Goal: Check status

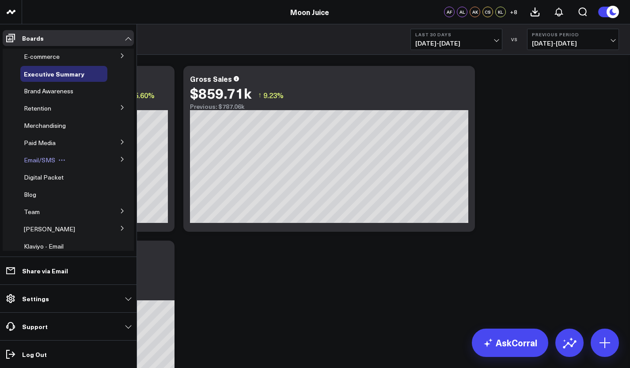
click at [102, 158] on div "Email/SMS" at bounding box center [63, 160] width 87 height 16
click at [41, 158] on span "Email/SMS" at bounding box center [39, 160] width 31 height 8
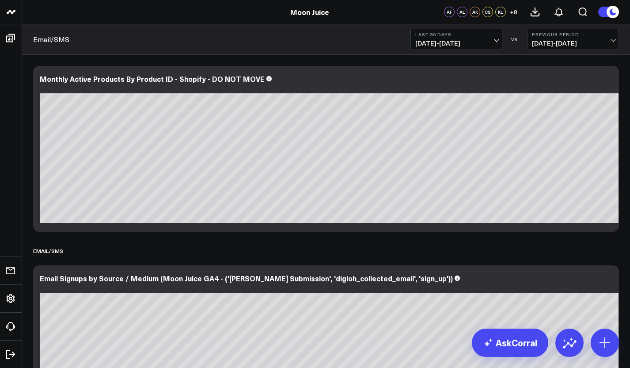
click at [488, 41] on span "[DATE] - [DATE]" at bounding box center [456, 43] width 82 height 7
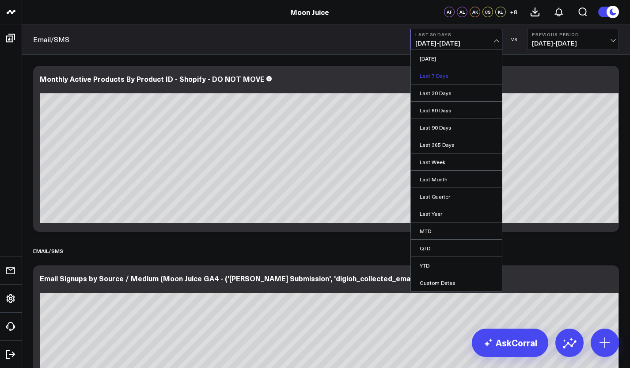
click at [461, 75] on link "Last 7 Days" at bounding box center [456, 75] width 91 height 17
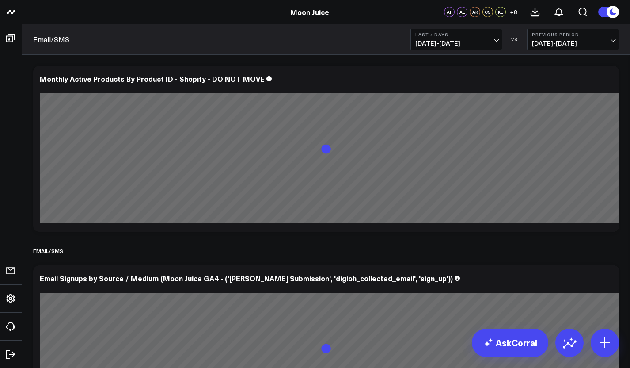
click at [548, 42] on span "[DATE] - [DATE]" at bounding box center [573, 43] width 82 height 7
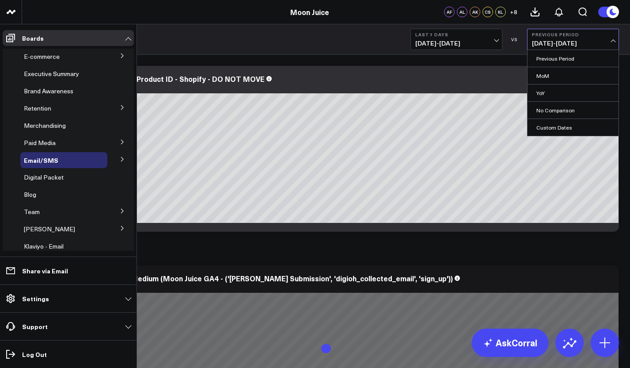
click at [120, 160] on icon at bounding box center [122, 158] width 5 height 5
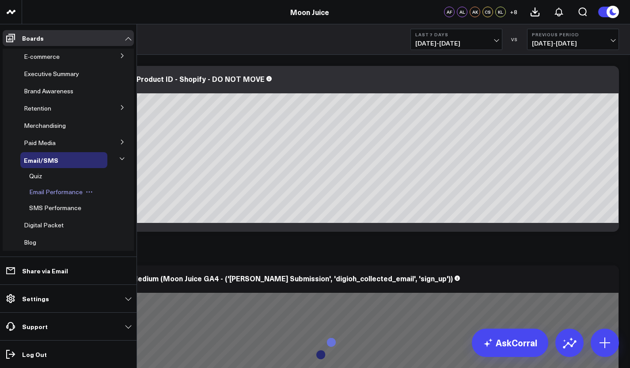
click at [71, 190] on span "Email Performance" at bounding box center [55, 191] width 53 height 8
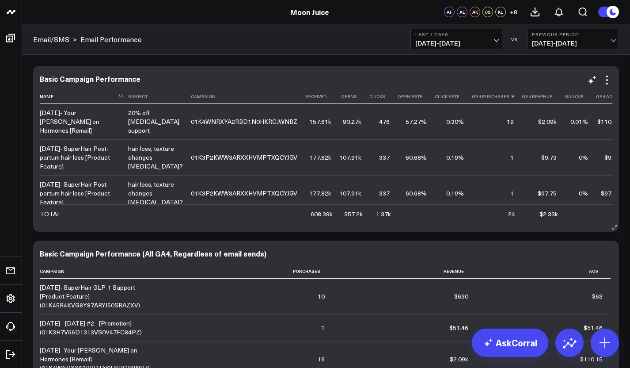
click at [509, 96] on icon at bounding box center [512, 96] width 7 height 5
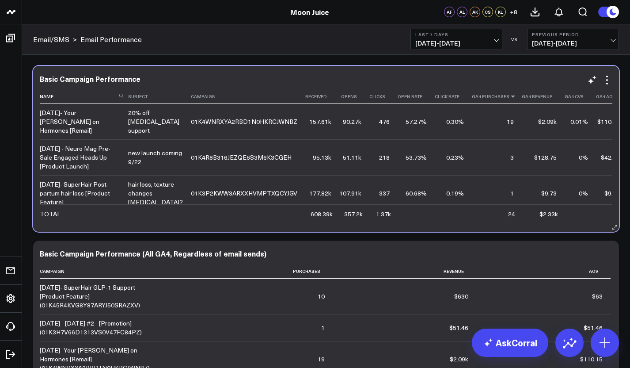
click at [509, 96] on icon at bounding box center [512, 96] width 7 height 5
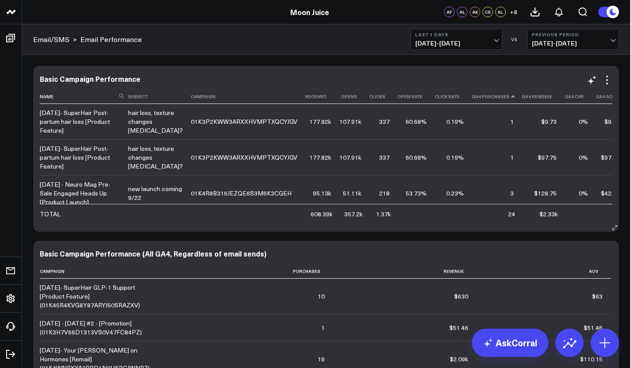
click at [509, 96] on icon at bounding box center [512, 96] width 7 height 5
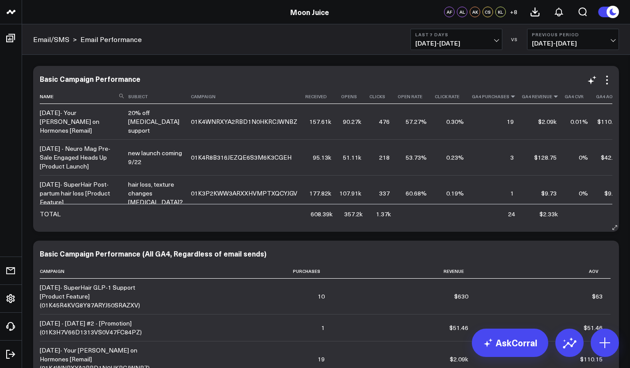
click at [552, 99] on icon at bounding box center [555, 96] width 7 height 5
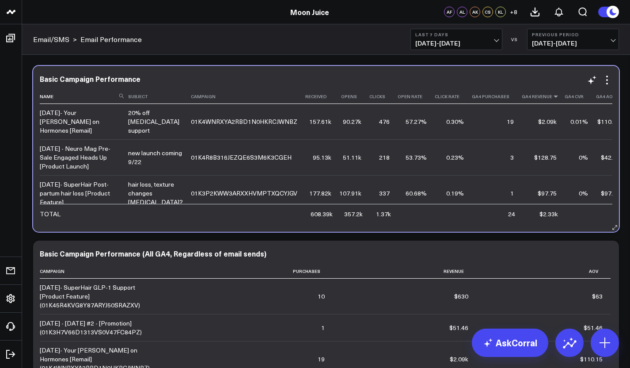
click at [552, 99] on icon at bounding box center [555, 96] width 7 height 5
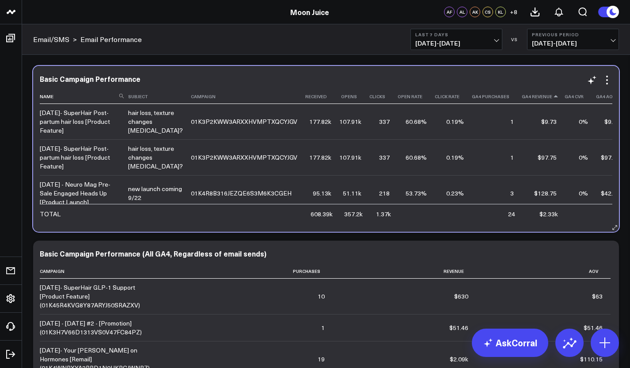
click at [552, 97] on icon at bounding box center [555, 96] width 7 height 5
